Goal: Task Accomplishment & Management: Manage account settings

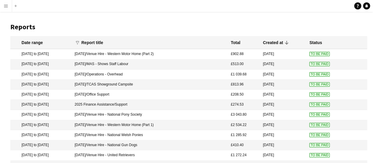
click at [6, 9] on button "Menu" at bounding box center [6, 6] width 12 height 12
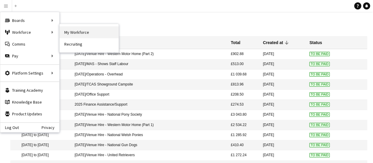
click at [74, 33] on link "My Workforce" at bounding box center [89, 32] width 59 height 12
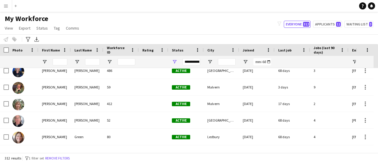
scroll to position [2748, 0]
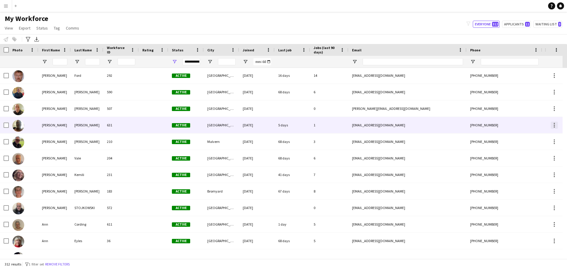
click at [373, 126] on div at bounding box center [554, 125] width 7 height 7
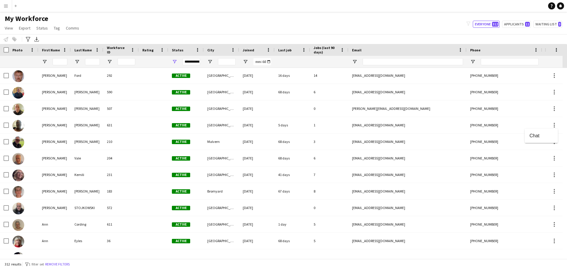
click at [373, 124] on div at bounding box center [283, 134] width 567 height 269
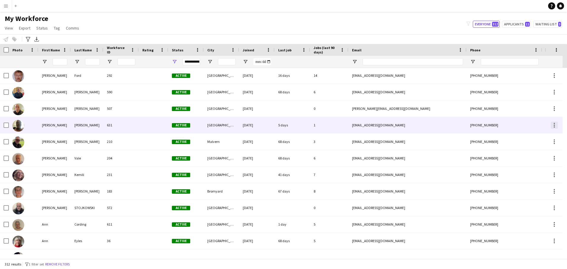
click at [373, 125] on div at bounding box center [554, 125] width 7 height 7
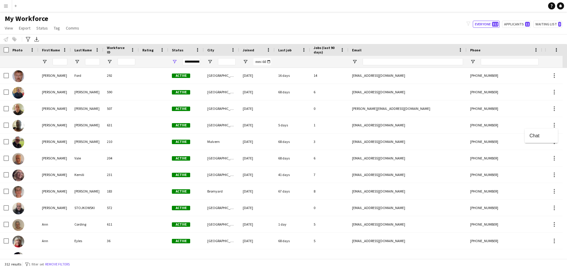
click at [373, 120] on div at bounding box center [283, 134] width 567 height 269
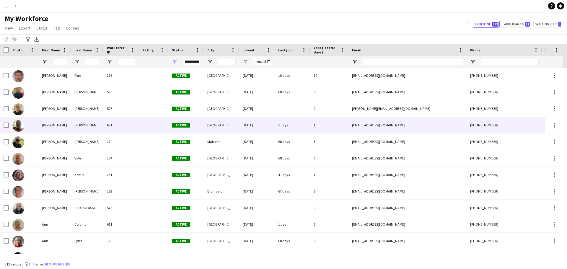
click at [373, 126] on div "[EMAIL_ADDRESS][DOMAIN_NAME]" at bounding box center [407, 125] width 118 height 16
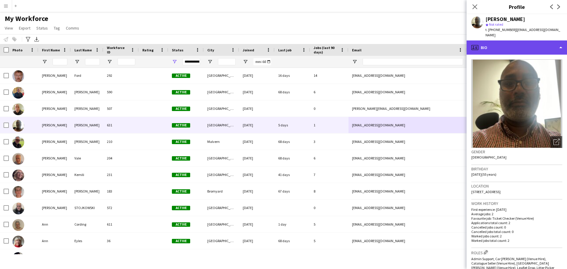
click at [373, 42] on div "profile Bio" at bounding box center [516, 47] width 100 height 14
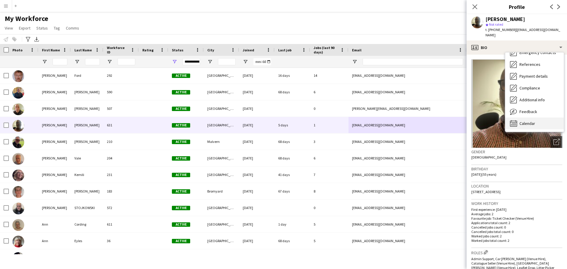
click at [373, 121] on span "Calendar" at bounding box center [527, 123] width 16 height 5
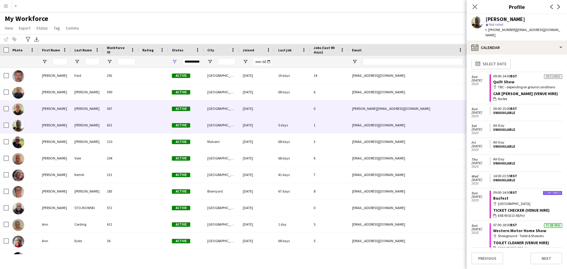
click at [373, 111] on div "[PERSON_NAME][EMAIL_ADDRESS][DOMAIN_NAME]" at bounding box center [407, 108] width 118 height 16
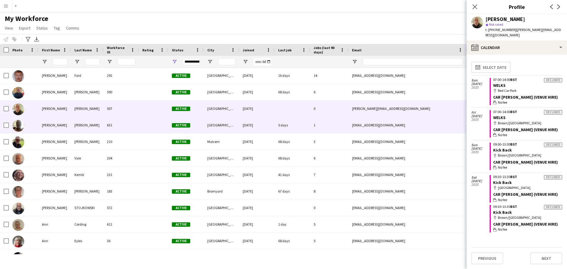
click at [283, 124] on div "5 days" at bounding box center [292, 125] width 35 height 16
